Goal: Transaction & Acquisition: Purchase product/service

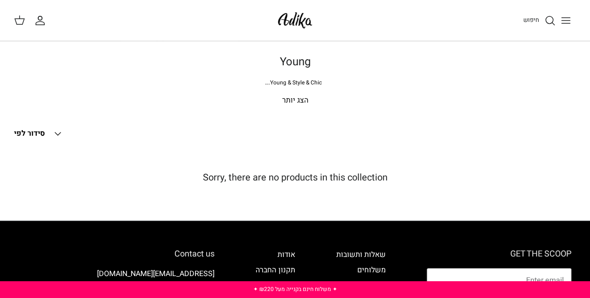
drag, startPoint x: 0, startPoint y: 0, endPoint x: 297, endPoint y: 19, distance: 297.2
click at [297, 19] on img at bounding box center [295, 20] width 40 height 22
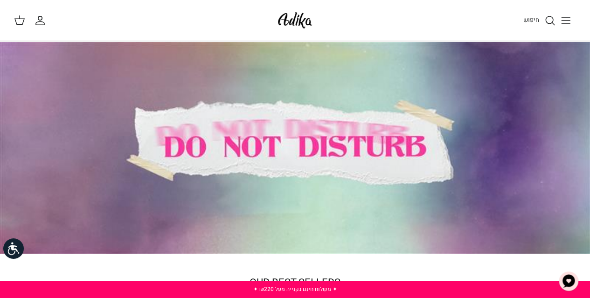
click at [277, 127] on div at bounding box center [295, 148] width 590 height 212
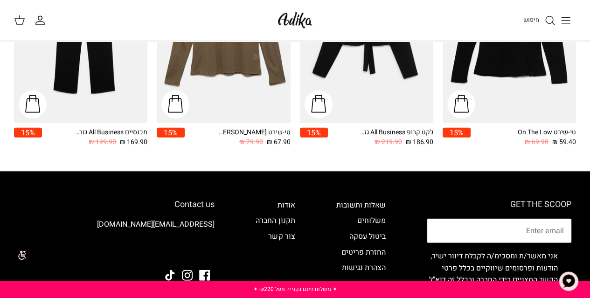
scroll to position [922, 0]
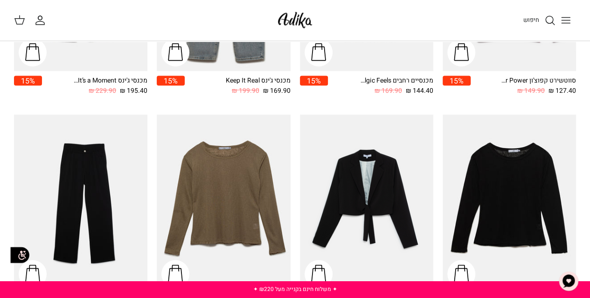
click at [417, 168] on img "ג'קט קרופ All Business גזרה מחויטת" at bounding box center [366, 204] width 133 height 178
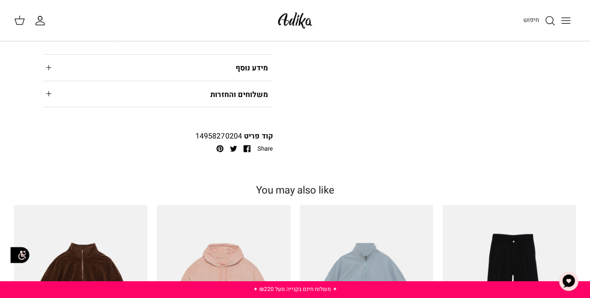
scroll to position [466, 0]
